Goal: Find specific page/section: Find specific page/section

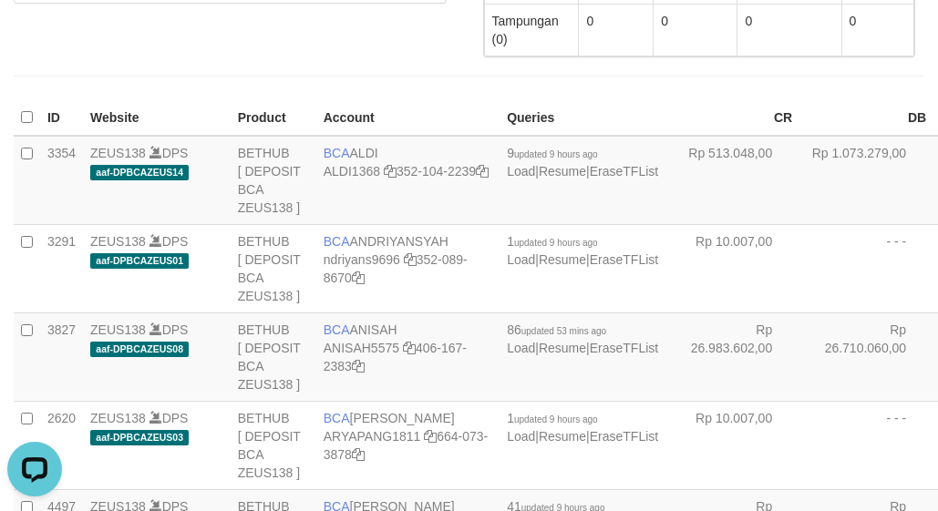
click at [263, 63] on div at bounding box center [469, 75] width 938 height 37
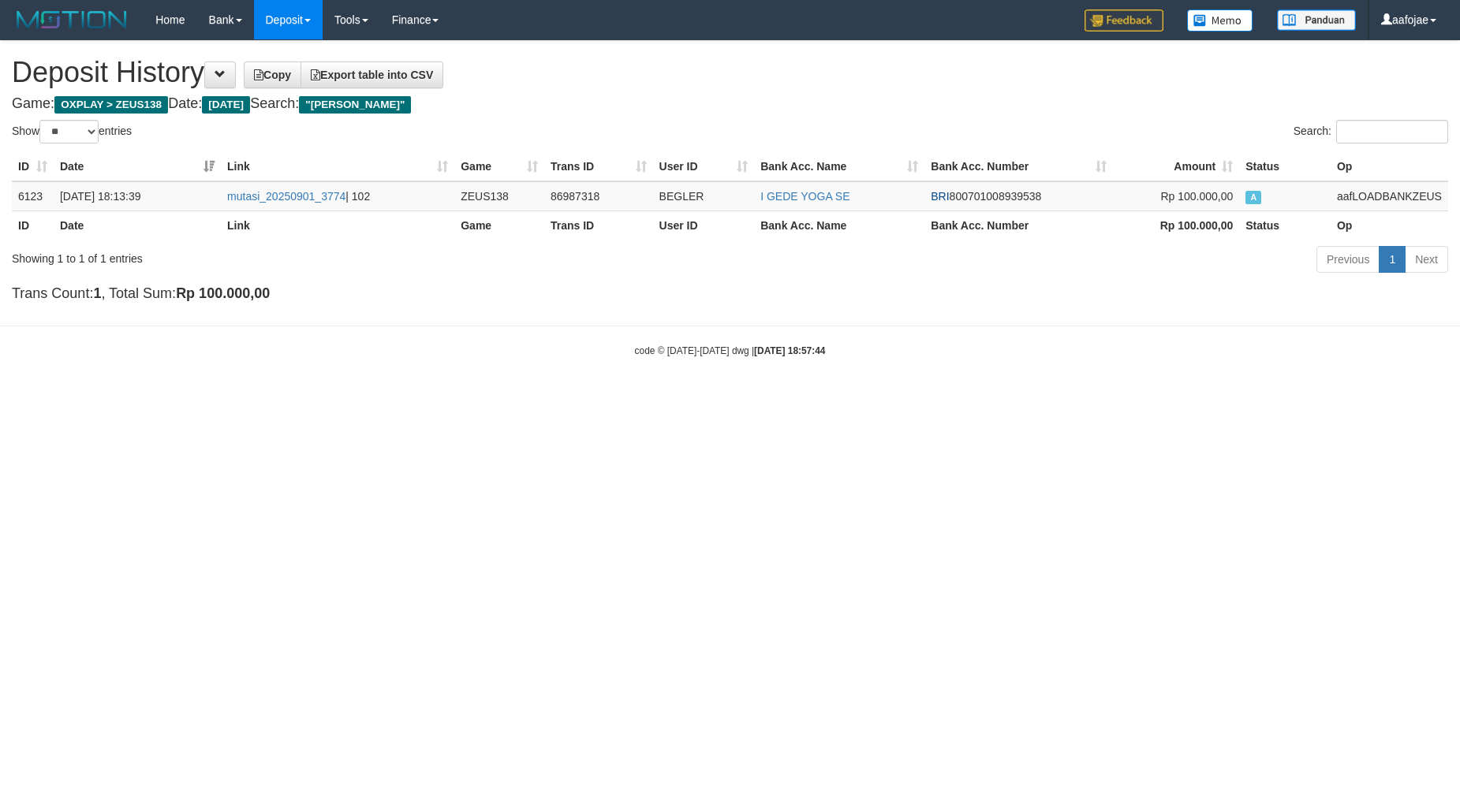
select select "**"
click at [266, 185] on td "mutasi_20250901_3774 | 102" at bounding box center [337, 196] width 234 height 30
click at [266, 199] on link "mutasi_20250901_3774" at bounding box center [286, 196] width 118 height 13
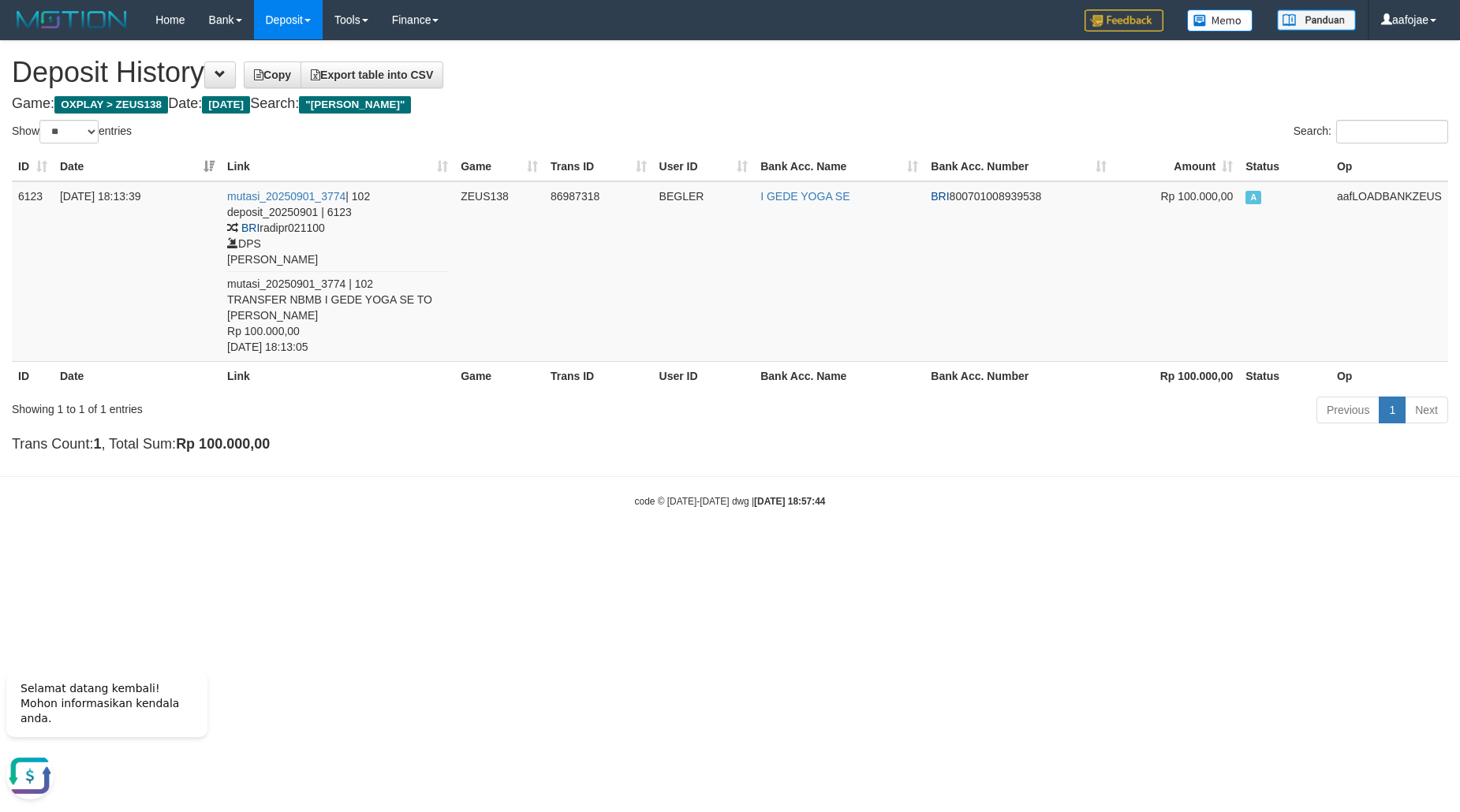
drag, startPoint x: 504, startPoint y: 710, endPoint x: 431, endPoint y: 675, distance: 81.0
click at [499, 548] on html "Toggle navigation Home Bank Account List Load By Website Group [OXPLAY] ZEUS138…" at bounding box center [730, 274] width 1460 height 548
